Goal: Information Seeking & Learning: Learn about a topic

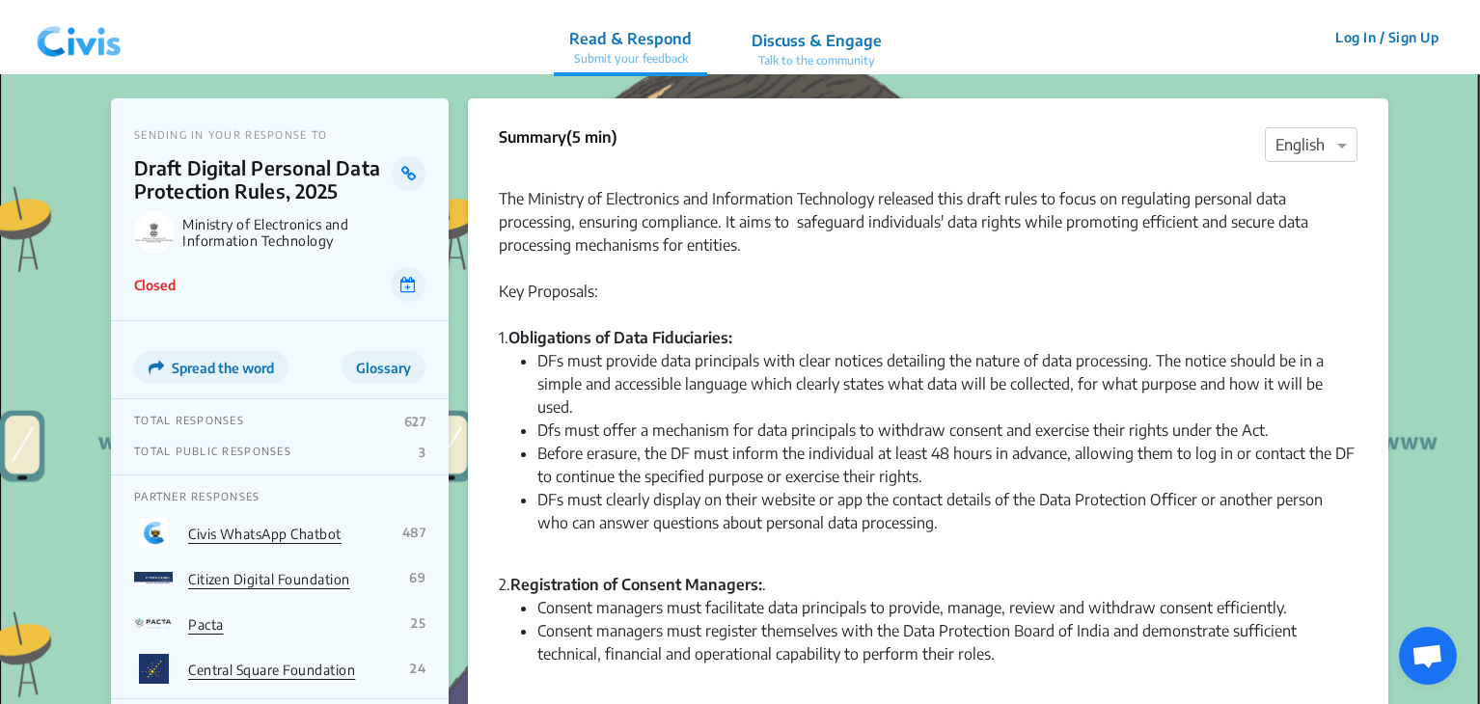
scroll to position [2206, 0]
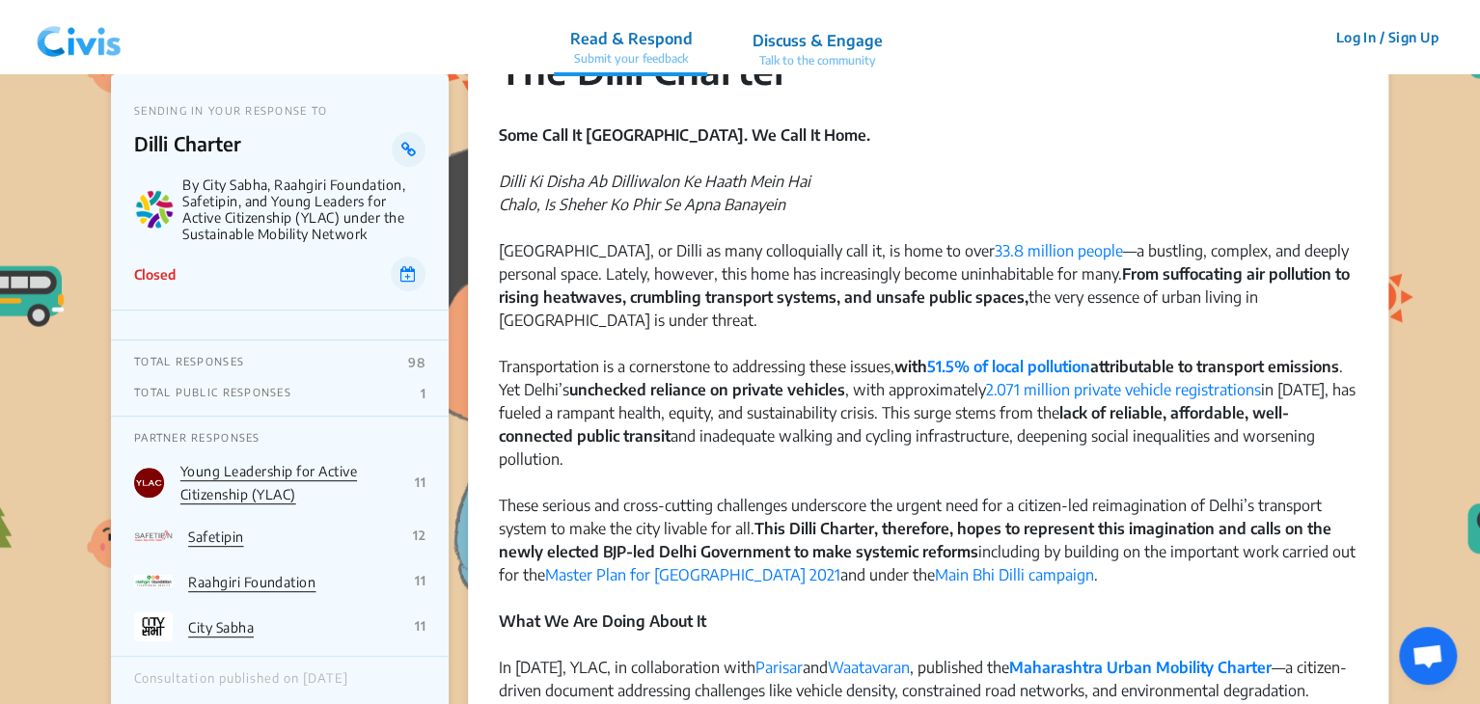
scroll to position [120, 0]
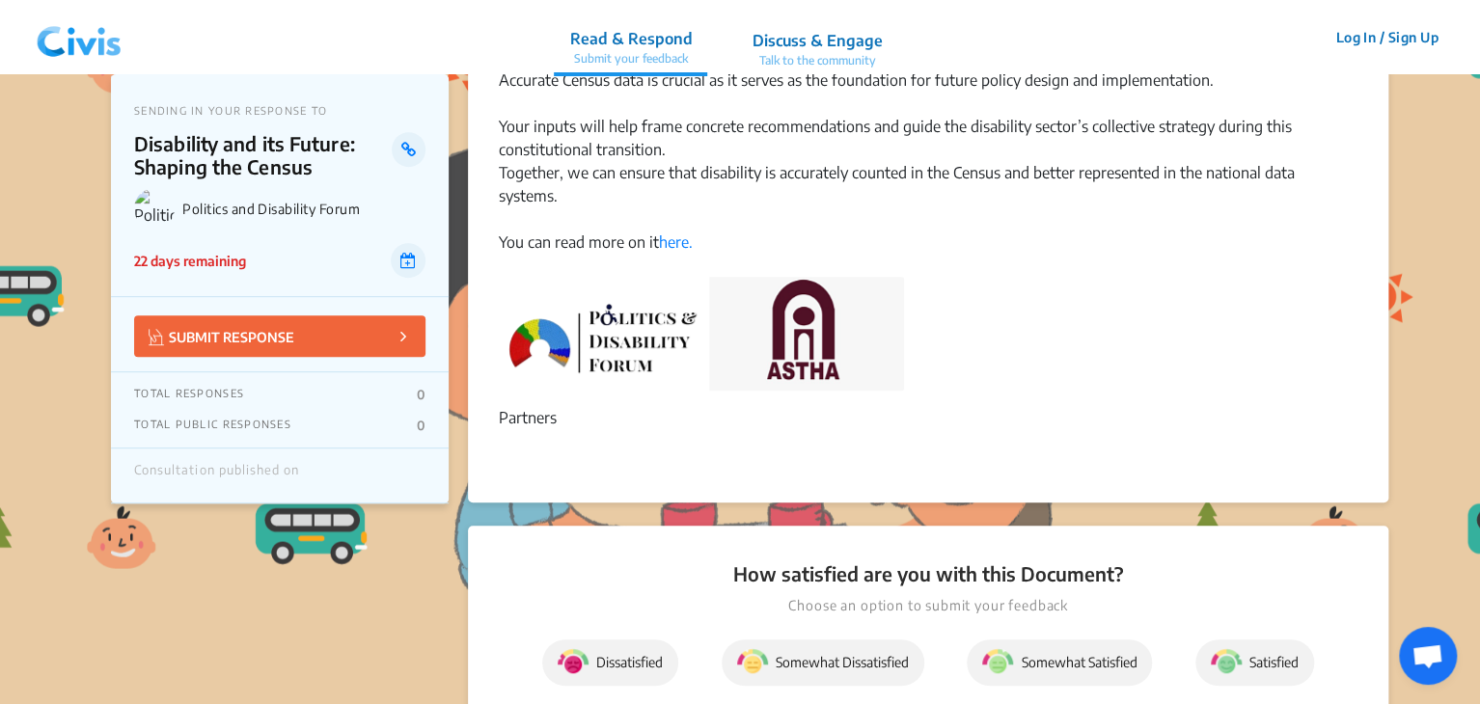
scroll to position [305, 0]
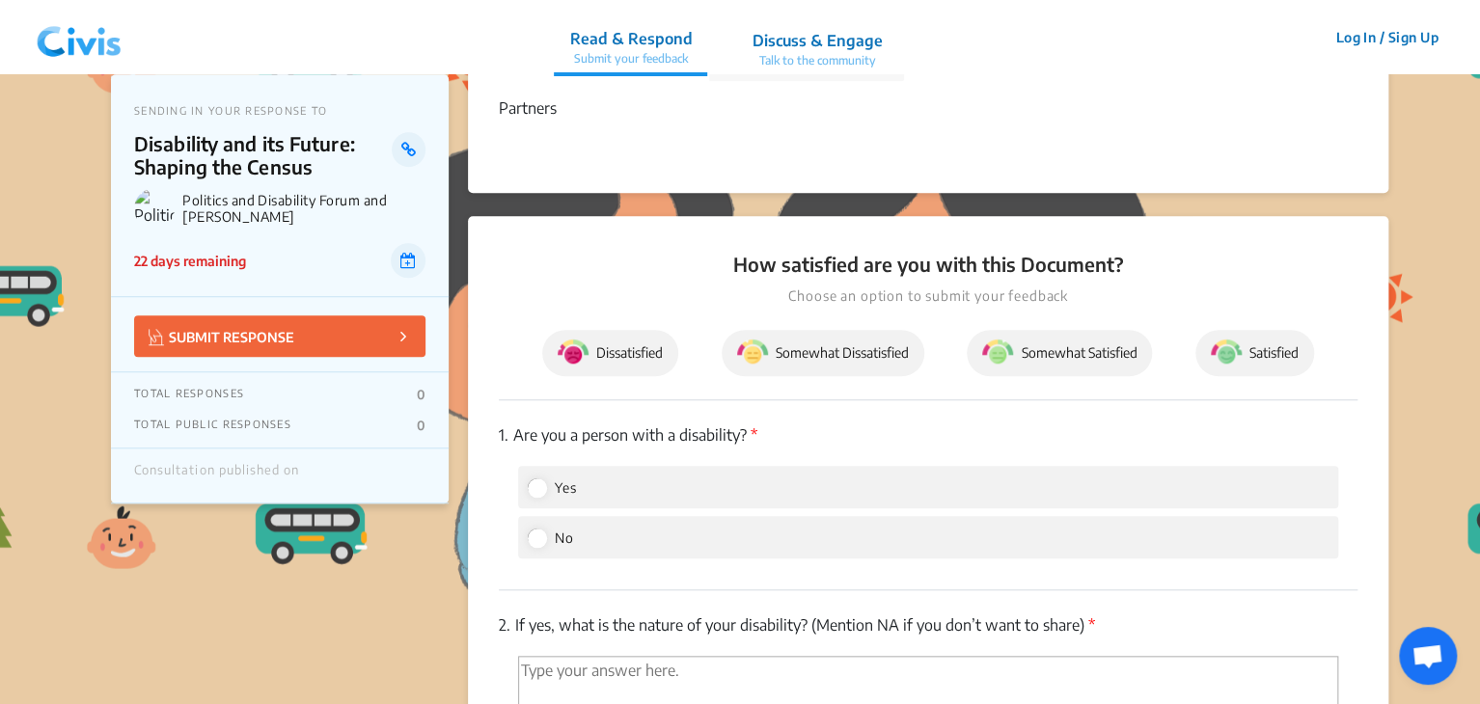
scroll to position [824, 0]
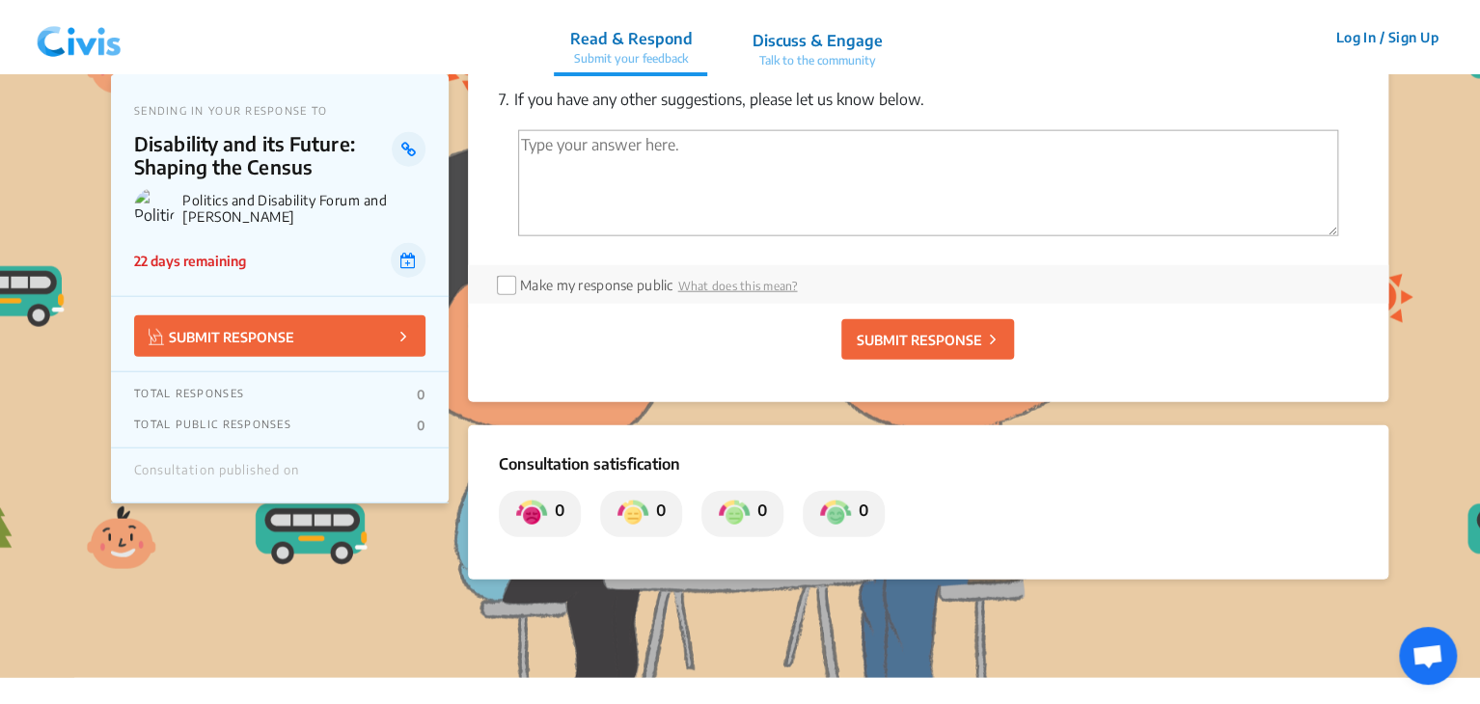
scroll to position [2223, 0]
